Goal: Find specific page/section: Locate a particular part of the current website

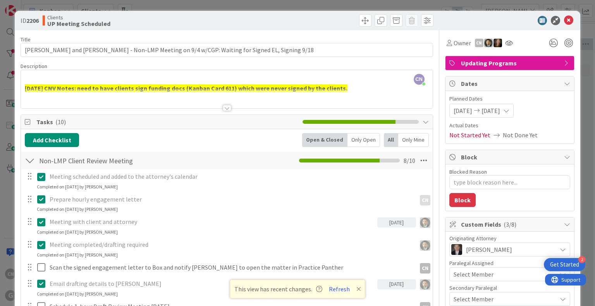
click at [204, 99] on div at bounding box center [226, 99] width 411 height 20
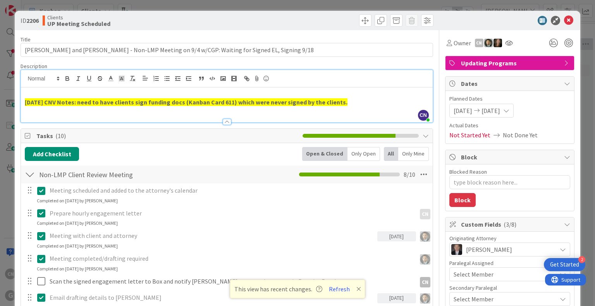
click at [356, 99] on p "[DATE] CNV Notes: need to have clients sign funding docs (Kanban Card 611) whic…" at bounding box center [226, 102] width 403 height 9
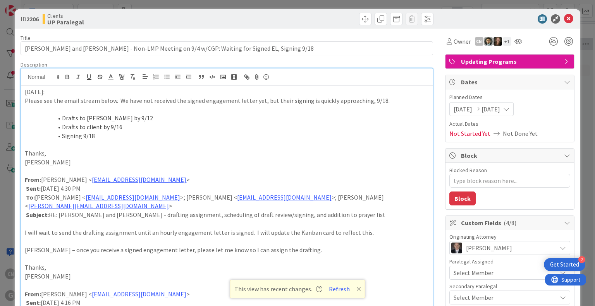
type textarea "x"
type input "[PERSON_NAME] and [PERSON_NAME] - Non-LMP Meeting on 9/4 w/CGP: Signed EL, Sign…"
type textarea "x"
type input "[PERSON_NAME] and [PERSON_NAME] - Non-LMP Meeting on 9/4 w/CGP: Signed E, Signi…"
type textarea "x"
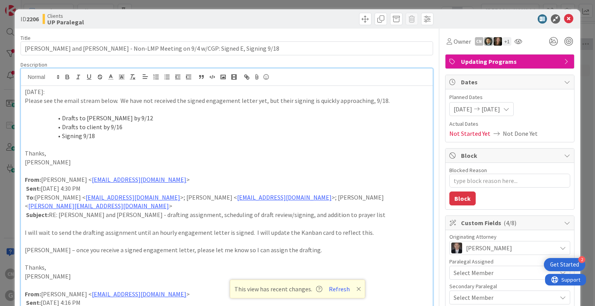
type input "[PERSON_NAME] and [PERSON_NAME] - Non-LMP Meeting on 9/4 w/CGP: Si, Signing 9/18"
type textarea "x"
type input "[PERSON_NAME] and [PERSON_NAME] - Non-LMP Meeting on 9/4 w/CGP: Signed EL , Sig…"
type textarea "x"
type input "[PERSON_NAME] and [PERSON_NAME] - Non-LMP Meeting on 9/4 w/CGP: Signed EL Rec, …"
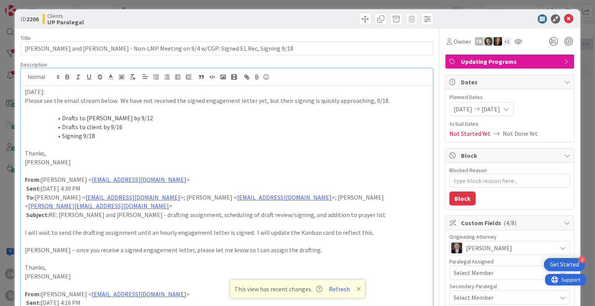
type textarea "x"
type input "[PERSON_NAME] and [PERSON_NAME] - Non-LMP Meeting on 9/4 w/CGP: Signed EL Rec'd…"
type textarea "x"
type input "[PERSON_NAME] and [PERSON_NAME] - Non-LMP Meeting on 9/4 w/CGP: Signing 9/18"
type textarea "x"
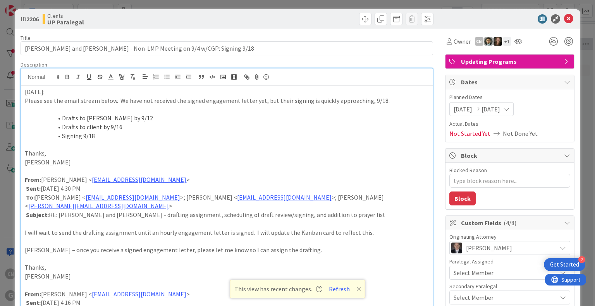
type input "[PERSON_NAME] and [PERSON_NAME] - Non-LMP Meeting on 9/4 w/CGP,: Signing 9/18"
type textarea "x"
type input "[PERSON_NAME] and [PERSON_NAME] - Non-LMP Meeting on 9/4 w/CGP, Signing 9/18"
